Goal: Answer question/provide support

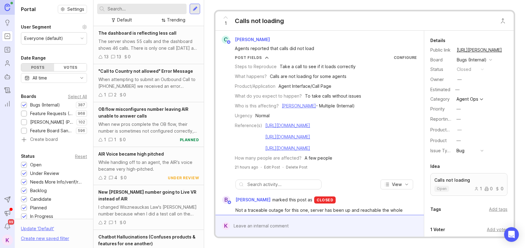
click at [351, 77] on div "What happens? Calls are not loading for some agents" at bounding box center [326, 76] width 182 height 7
click at [346, 88] on div "Product/Application Agent Interface/Call Page" at bounding box center [326, 86] width 182 height 7
click at [346, 94] on div "To take calls without issues" at bounding box center [333, 96] width 56 height 7
click at [358, 98] on div "What do you expect to happen? To take calls without issues" at bounding box center [326, 96] width 182 height 7
click at [333, 68] on div "Take a call to see if it loads correctly" at bounding box center [318, 66] width 76 height 7
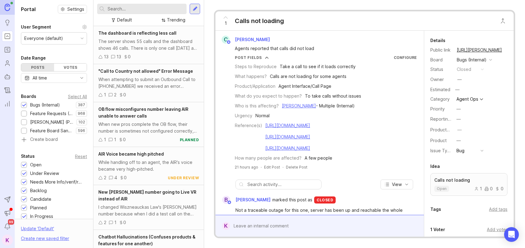
click at [330, 75] on div "Calls are not loading for some agents" at bounding box center [308, 76] width 77 height 7
drag, startPoint x: 239, startPoint y: 66, endPoint x: 270, endPoint y: 66, distance: 30.4
click at [270, 66] on div "Steps to Reproduce" at bounding box center [256, 66] width 42 height 7
drag, startPoint x: 241, startPoint y: 77, endPoint x: 270, endPoint y: 78, distance: 28.6
click at [270, 78] on div "What happens? Calls are not loading for some agents" at bounding box center [326, 76] width 182 height 7
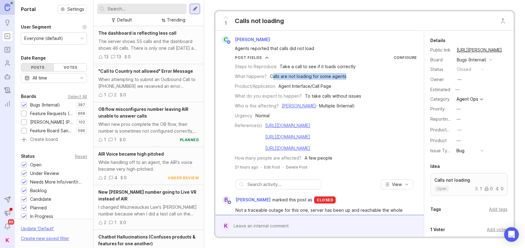
drag, startPoint x: 271, startPoint y: 77, endPoint x: 346, endPoint y: 78, distance: 74.7
click at [346, 78] on div "What happens? Calls are not loading for some agents" at bounding box center [326, 76] width 182 height 7
click at [242, 68] on div "Steps to Reproduce" at bounding box center [256, 66] width 42 height 7
click at [243, 77] on div "What happens?" at bounding box center [251, 76] width 32 height 7
click at [325, 85] on div "Agent Interface/Call Page" at bounding box center [304, 86] width 53 height 7
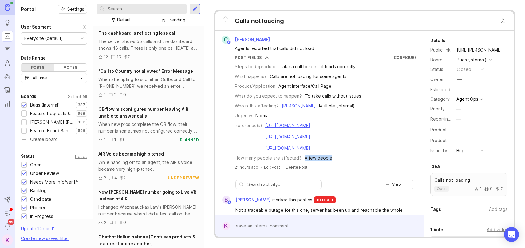
drag, startPoint x: 329, startPoint y: 159, endPoint x: 302, endPoint y: 159, distance: 26.7
click at [302, 159] on div "How many people are affected? A few people" at bounding box center [326, 158] width 182 height 7
click at [339, 97] on div "To take calls without issues" at bounding box center [333, 96] width 56 height 7
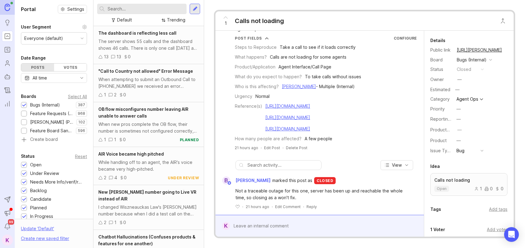
scroll to position [24, 0]
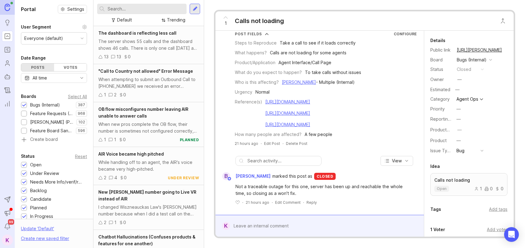
click at [291, 226] on div at bounding box center [324, 226] width 188 height 12
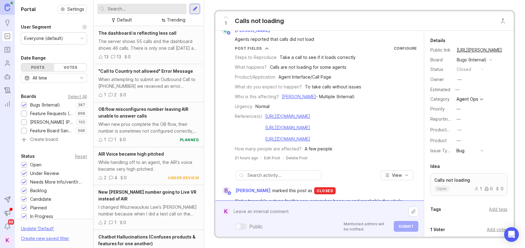
scroll to position [0, 0]
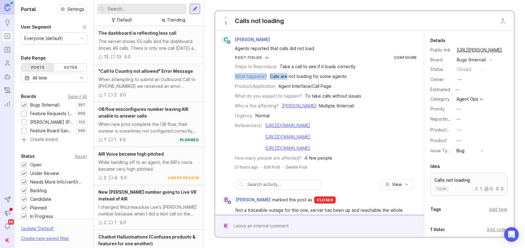
drag, startPoint x: 287, startPoint y: 77, endPoint x: 335, endPoint y: 73, distance: 47.8
click at [335, 73] on div "Steps to Reproduce Take a call to see if it loads correctly What happens? Calls…" at bounding box center [326, 110] width 182 height 101
click at [337, 74] on div "Calls are not loading for some agents" at bounding box center [308, 76] width 77 height 7
